Goal: Task Accomplishment & Management: Use online tool/utility

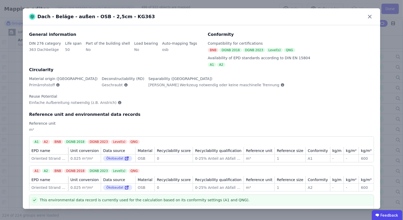
scroll to position [15, 0]
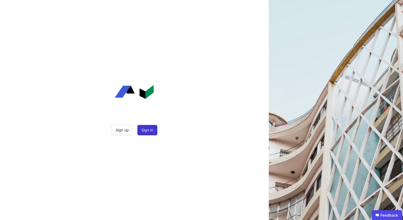
click at [146, 126] on button "Sign in" at bounding box center [147, 130] width 20 height 10
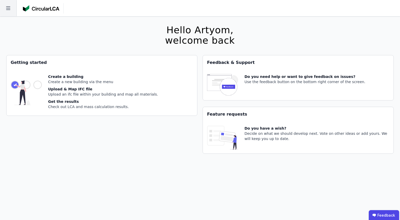
click at [8, 6] on icon at bounding box center [8, 8] width 16 height 16
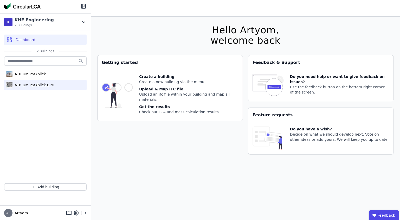
click at [40, 88] on div "ATRIUM Parkblick BIM" at bounding box center [45, 85] width 82 height 10
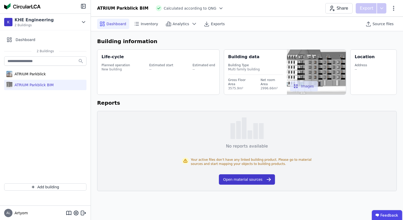
click at [258, 183] on button "Open material sources" at bounding box center [247, 179] width 56 height 10
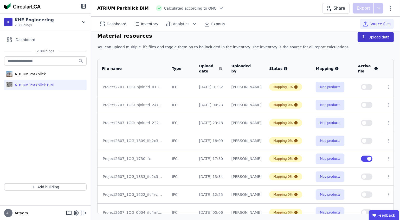
click at [364, 35] on icon "button" at bounding box center [362, 37] width 5 height 5
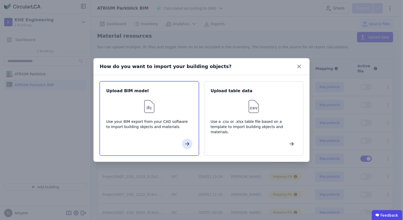
click at [169, 102] on div at bounding box center [149, 106] width 86 height 17
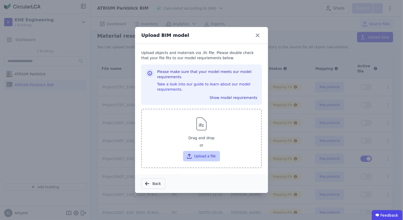
click at [200, 154] on button "Upload a file" at bounding box center [201, 156] width 37 height 10
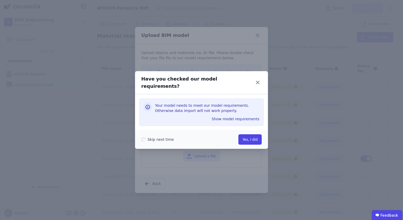
click at [273, 143] on div "Have you checked our model requirements? Your model needs to meet our model req…" at bounding box center [201, 110] width 403 height 220
click at [244, 139] on button "Yes, I did" at bounding box center [250, 139] width 23 height 10
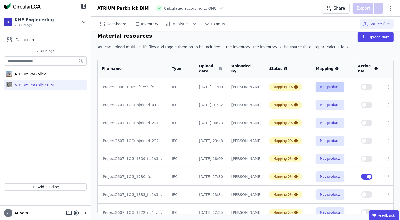
click at [325, 84] on button "Map products" at bounding box center [329, 87] width 29 height 10
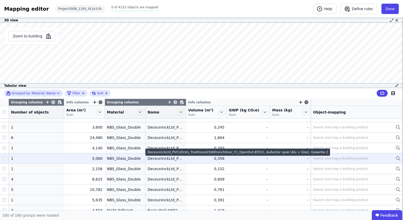
scroll to position [1259, 0]
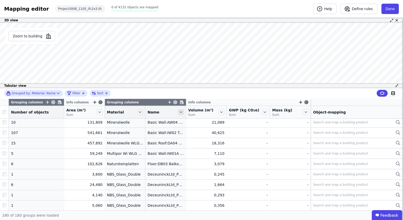
click at [178, 110] on icon at bounding box center [181, 112] width 6 height 6
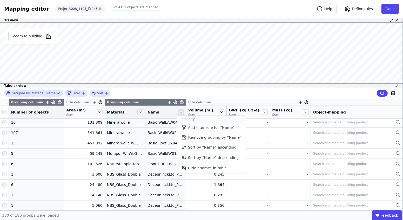
click at [178, 110] on icon at bounding box center [181, 112] width 6 height 6
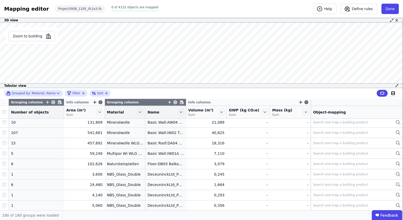
click at [114, 111] on span "Material" at bounding box center [115, 112] width 17 height 5
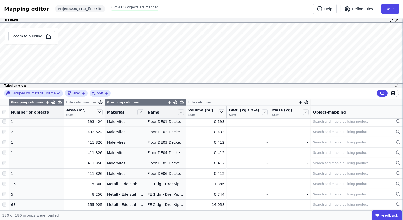
scroll to position [1141, 0]
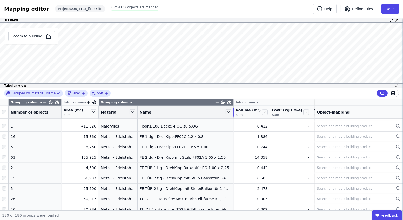
drag, startPoint x: 183, startPoint y: 112, endPoint x: 242, endPoint y: 111, distance: 59.0
click at [242, 111] on tr "Number of objects Area (m²) Sum Material Name Volume (m³) Sum GWP (kg CO₂e) Sum…" at bounding box center [215, 112] width 431 height 13
click at [228, 110] on icon at bounding box center [231, 112] width 6 height 6
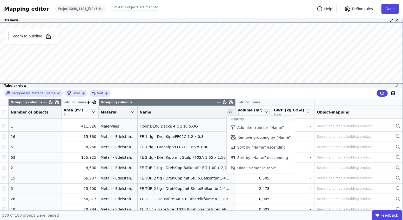
click at [228, 110] on icon at bounding box center [231, 112] width 6 height 6
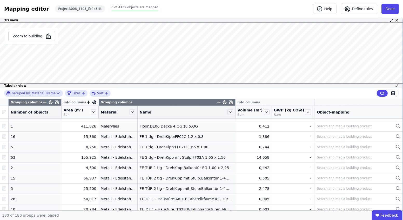
click at [217, 103] on icon "button" at bounding box center [219, 102] width 5 height 5
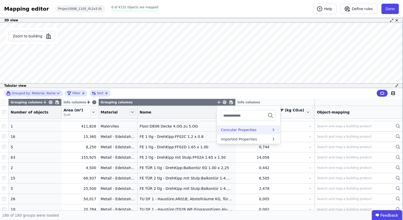
click at [221, 128] on div "Concular Properties" at bounding box center [239, 129] width 36 height 5
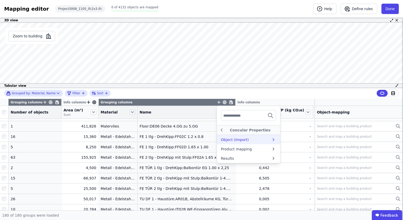
click at [221, 137] on div "Object (Import)" at bounding box center [235, 139] width 28 height 5
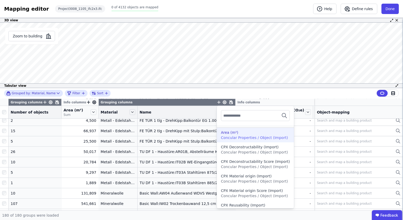
scroll to position [0, 0]
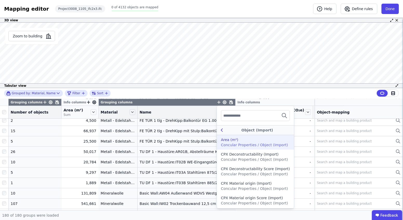
click at [219, 127] on icon at bounding box center [222, 130] width 6 height 6
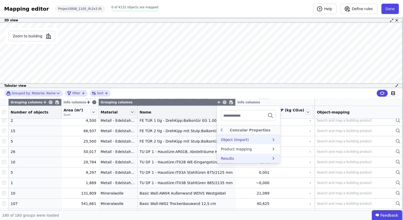
click at [217, 154] on div "Results" at bounding box center [248, 158] width 63 height 9
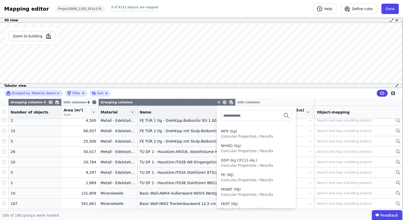
scroll to position [508, 0]
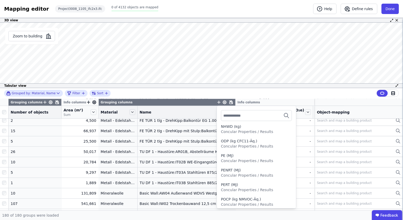
click at [219, 103] on icon "button" at bounding box center [219, 102] width 0 height 3
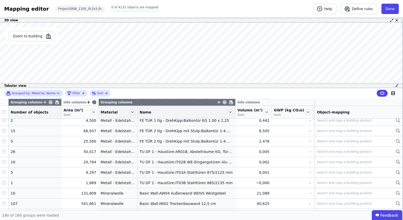
click at [219, 103] on icon "button" at bounding box center [219, 102] width 0 height 3
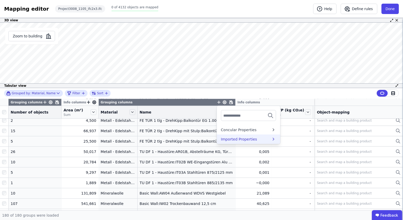
click at [221, 139] on div "Imported Properties" at bounding box center [239, 139] width 36 height 5
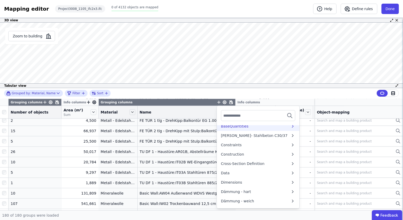
scroll to position [23, 0]
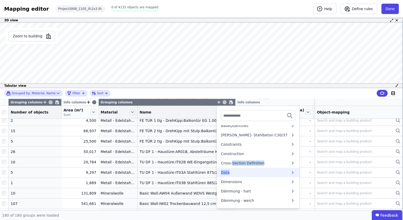
drag, startPoint x: 224, startPoint y: 166, endPoint x: 224, endPoint y: 169, distance: 3.1
click at [224, 170] on div "Data" at bounding box center [256, 172] width 70 height 5
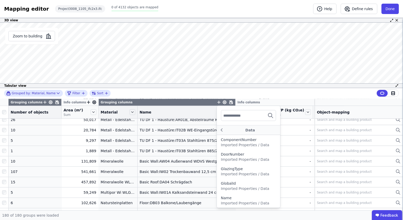
scroll to position [1212, 0]
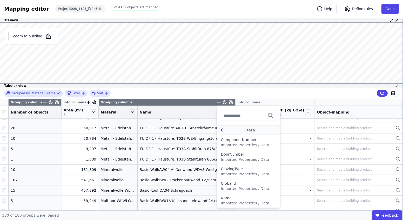
click at [219, 131] on icon at bounding box center [222, 130] width 6 height 6
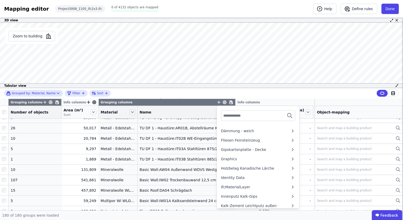
scroll to position [94, 0]
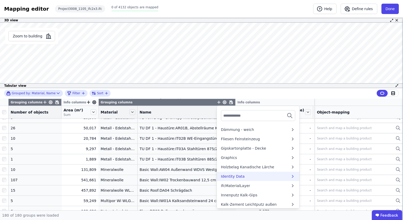
click at [221, 174] on div "Identity Data" at bounding box center [233, 176] width 24 height 5
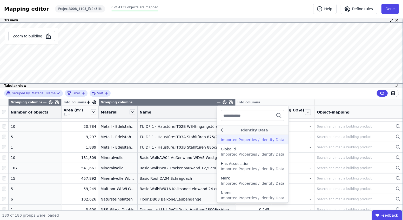
scroll to position [1212, 0]
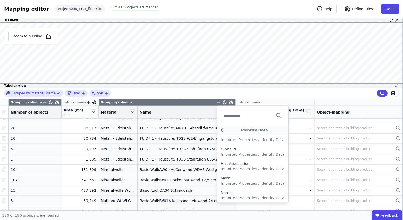
click at [219, 131] on icon at bounding box center [222, 130] width 6 height 6
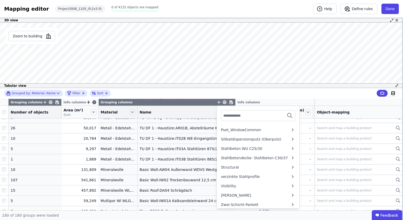
scroll to position [1236, 0]
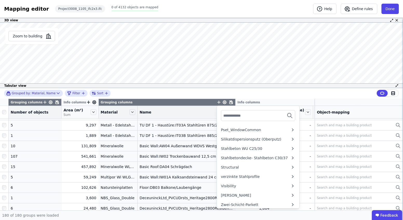
click at [216, 94] on div "Grouped by: Material, Name Filter Sort" at bounding box center [201, 93] width 403 height 11
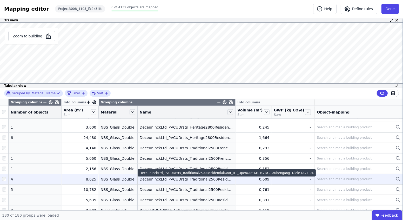
scroll to position [1330, 0]
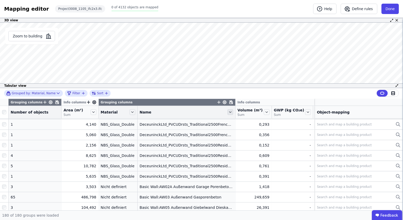
click at [228, 112] on icon at bounding box center [231, 112] width 6 height 6
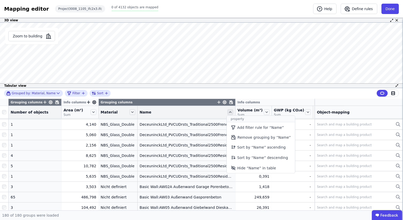
click at [228, 112] on icon at bounding box center [231, 112] width 6 height 6
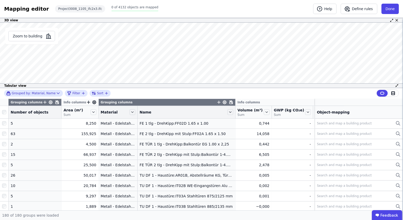
scroll to position [976, 0]
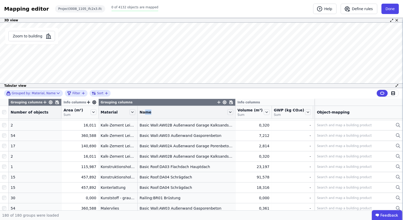
drag, startPoint x: 163, startPoint y: 114, endPoint x: 137, endPoint y: 113, distance: 26.0
click at [140, 114] on div "Name" at bounding box center [183, 112] width 87 height 5
drag, startPoint x: 223, startPoint y: 112, endPoint x: 197, endPoint y: 112, distance: 25.7
click at [197, 112] on div "Name" at bounding box center [187, 112] width 98 height 9
click at [224, 102] on icon at bounding box center [224, 102] width 1 height 1
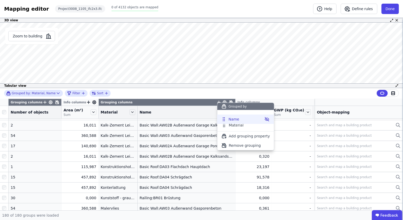
drag, startPoint x: 223, startPoint y: 124, endPoint x: 223, endPoint y: 119, distance: 6.0
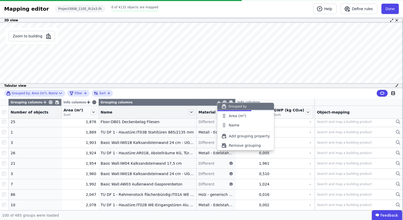
scroll to position [951, 0]
click at [189, 105] on div "Grouped by: Area (m²), Name Filter Sort Grouping columns Info columns Grouping …" at bounding box center [201, 149] width 403 height 122
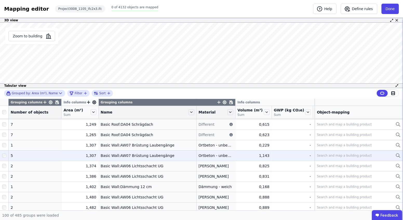
scroll to position [431, 0]
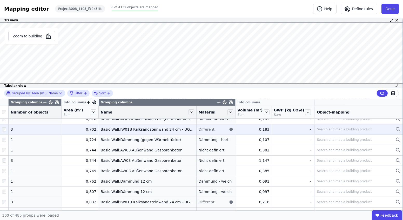
click at [199, 128] on span "Different" at bounding box center [207, 129] width 16 height 5
click at [228, 129] on div at bounding box center [230, 129] width 5 height 5
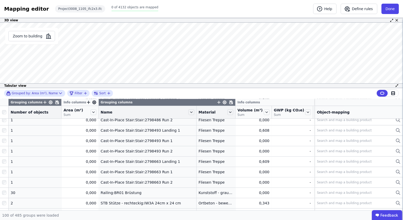
scroll to position [242, 0]
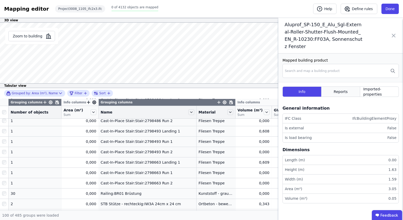
click at [329, 94] on div "Reports" at bounding box center [341, 92] width 39 height 10
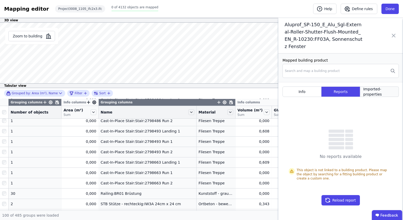
click at [377, 89] on span "Imported-properties" at bounding box center [380, 92] width 32 height 10
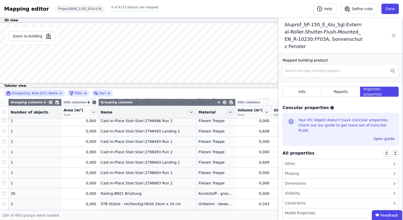
scroll to position [0, 0]
click at [303, 95] on div "Info" at bounding box center [302, 92] width 39 height 10
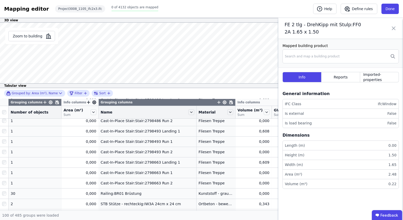
click at [392, 30] on icon at bounding box center [394, 28] width 6 height 15
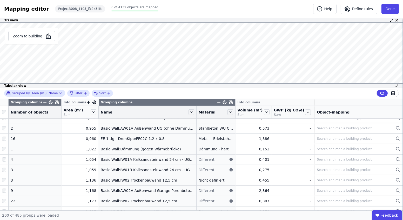
scroll to position [502, 0]
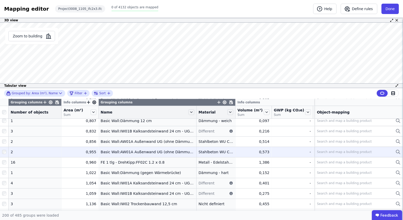
drag, startPoint x: 122, startPoint y: 143, endPoint x: 122, endPoint y: 147, distance: 4.4
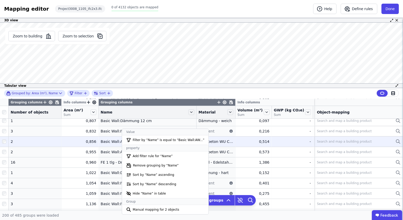
click at [108, 143] on div "Basic Wall:AW01A Außenwand UG (ohne Dämmung)" at bounding box center [148, 141] width 94 height 5
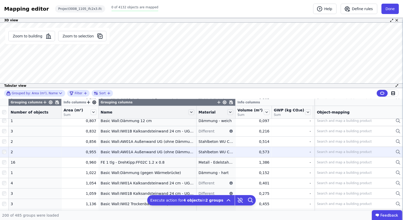
click at [2, 151] on div at bounding box center [4, 151] width 8 height 9
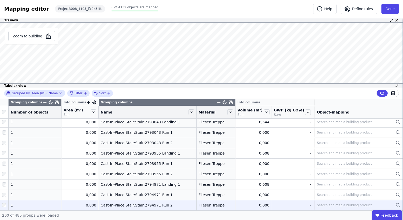
scroll to position [0, 0]
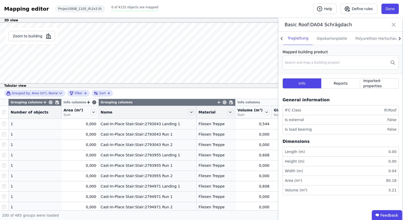
click at [400, 36] on icon at bounding box center [400, 39] width 6 height 8
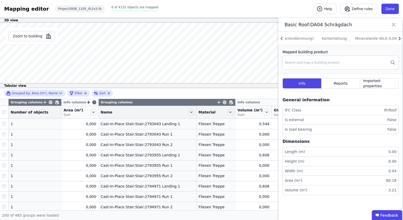
click at [400, 36] on icon at bounding box center [400, 39] width 6 height 8
click at [282, 36] on icon at bounding box center [282, 39] width 6 height 8
click at [282, 37] on icon at bounding box center [282, 38] width 2 height 3
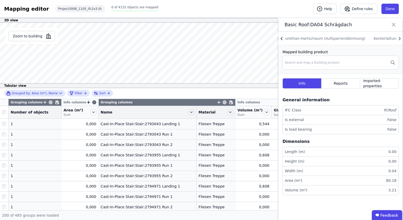
click at [282, 37] on icon at bounding box center [282, 38] width 2 height 3
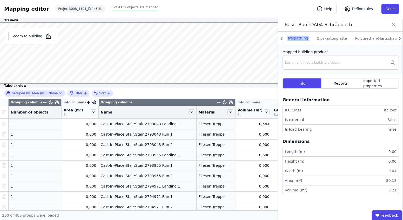
scroll to position [0, 0]
click at [331, 38] on div "Gipskartonplatte" at bounding box center [332, 38] width 39 height 13
click at [364, 37] on div "Polyurethan-Hartschaum (Aufsparrendämmung)" at bounding box center [400, 38] width 96 height 13
click at [400, 39] on icon at bounding box center [400, 38] width 2 height 3
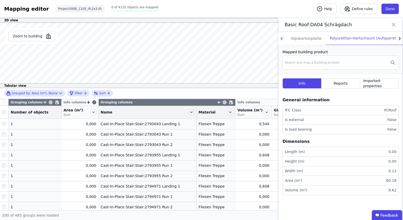
click at [398, 37] on icon at bounding box center [400, 39] width 6 height 8
click at [378, 37] on div "Konterlattung" at bounding box center [386, 38] width 33 height 13
click at [398, 39] on icon at bounding box center [400, 39] width 6 height 8
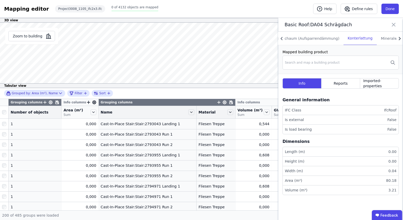
click at [398, 39] on icon at bounding box center [400, 39] width 6 height 8
click at [354, 37] on div "Mineralwolle WLG 0,040" at bounding box center [352, 38] width 52 height 13
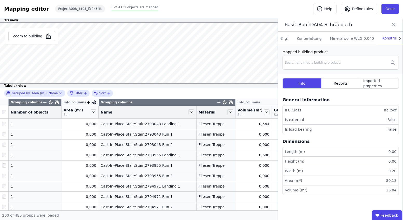
click at [398, 36] on icon at bounding box center [400, 39] width 6 height 8
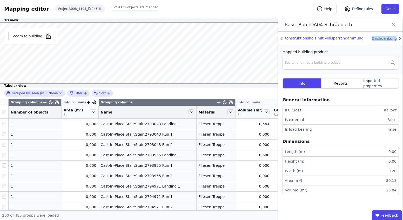
scroll to position [0, 253]
click at [374, 37] on div "Dachdenkung Ziegel" at bounding box center [391, 38] width 46 height 13
click at [392, 24] on icon at bounding box center [394, 24] width 6 height 7
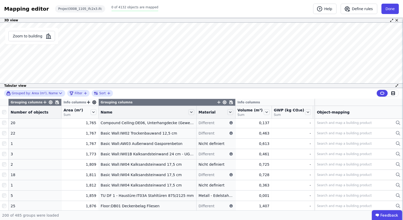
scroll to position [898, 0]
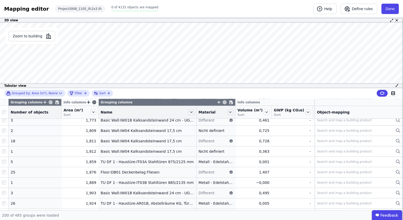
click at [179, 111] on div "Name" at bounding box center [144, 112] width 87 height 5
click at [188, 111] on div at bounding box center [191, 112] width 7 height 6
click at [189, 111] on icon at bounding box center [192, 112] width 6 height 6
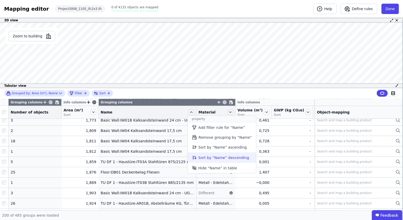
click at [204, 156] on li "Sort by “Name” descending" at bounding box center [222, 158] width 68 height 10
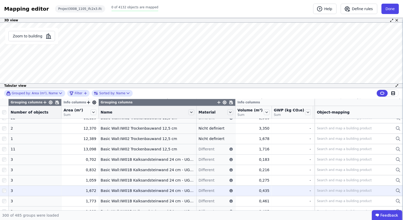
scroll to position [2652, 0]
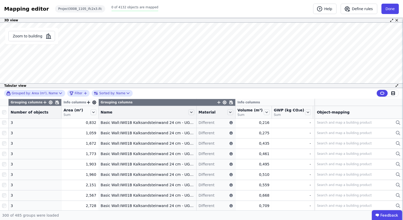
click at [182, 107] on th "Name" at bounding box center [148, 112] width 98 height 13
click at [179, 112] on div "Name" at bounding box center [144, 112] width 87 height 5
click at [189, 111] on icon at bounding box center [192, 112] width 6 height 6
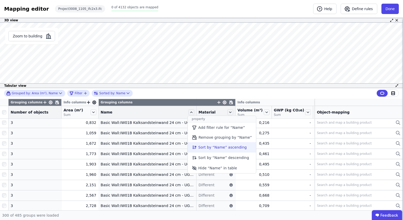
click at [213, 144] on li "Sort by “Name” ascending" at bounding box center [222, 147] width 68 height 10
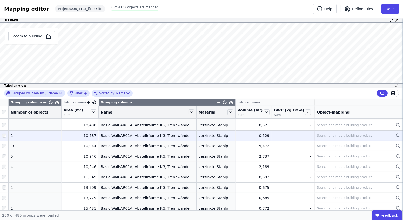
scroll to position [189, 0]
